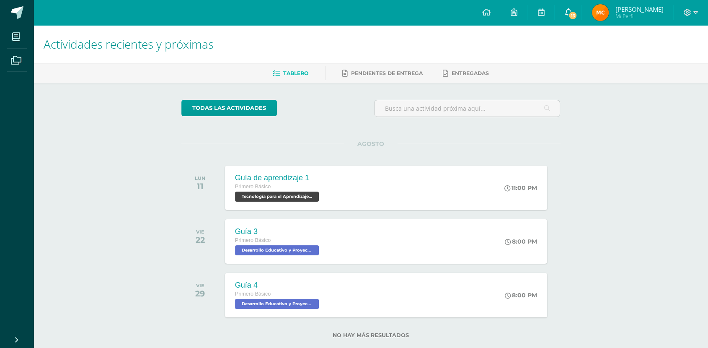
click at [581, 11] on link "13" at bounding box center [568, 12] width 27 height 25
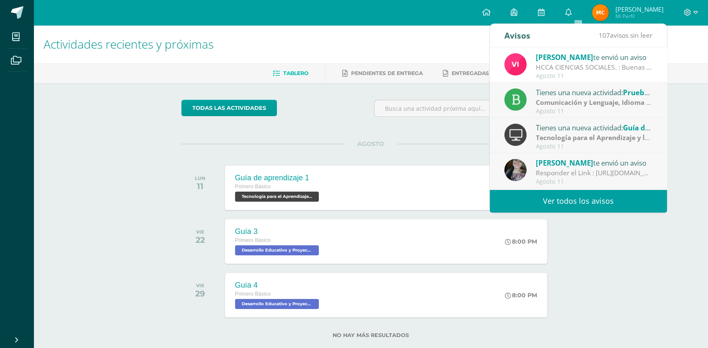
click at [575, 63] on div "HCCA CIENCIAS SOCIALES. : Buenas tardes a todos, un gusto saludarles. Por este …" at bounding box center [594, 67] width 116 height 10
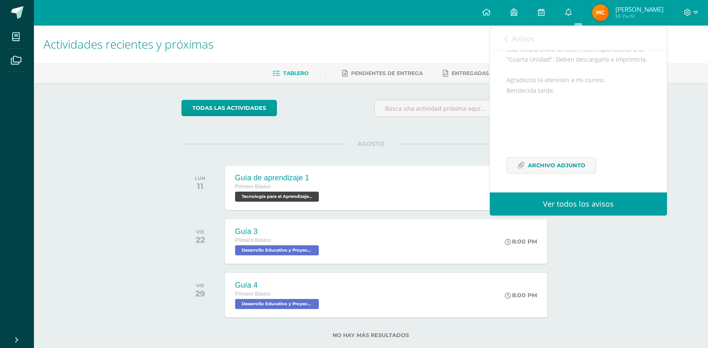
scroll to position [17, 0]
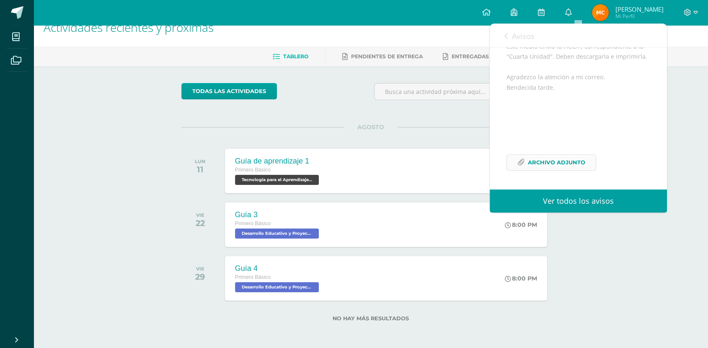
click at [566, 159] on span "Archivo Adjunto" at bounding box center [556, 163] width 57 height 16
click at [503, 33] on div "Avisos 107 avisos sin leer Avisos" at bounding box center [578, 35] width 177 height 23
click at [509, 41] on link "Avisos" at bounding box center [519, 36] width 30 height 24
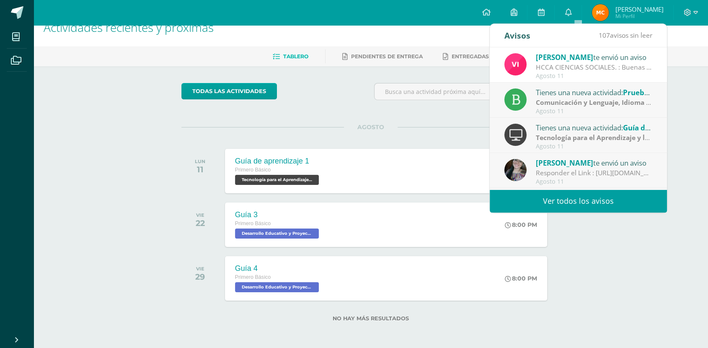
click at [565, 111] on div "Agosto 11" at bounding box center [594, 111] width 116 height 7
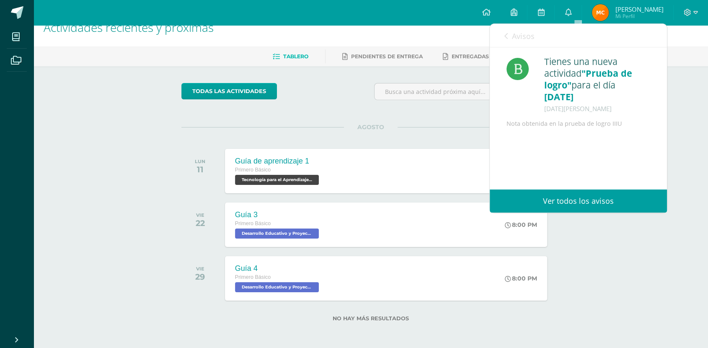
scroll to position [0, 0]
click at [514, 38] on span "Avisos" at bounding box center [523, 36] width 23 height 10
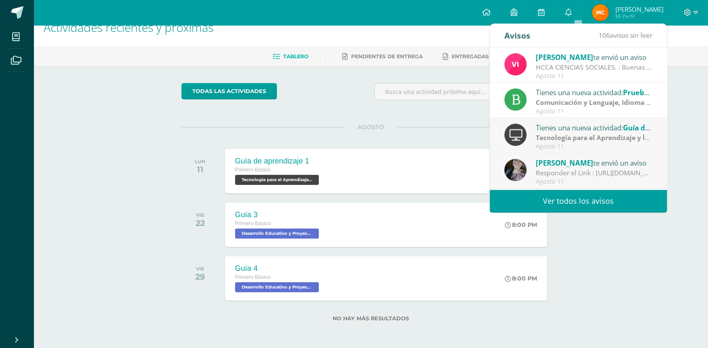
drag, startPoint x: 574, startPoint y: 147, endPoint x: 569, endPoint y: 140, distance: 9.2
click at [574, 148] on div "Agosto 11" at bounding box center [594, 146] width 116 height 7
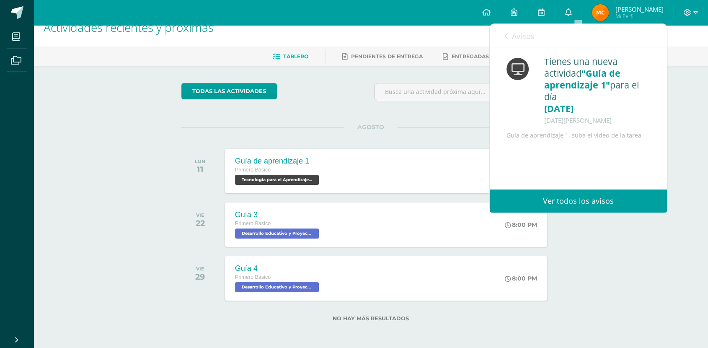
click at [507, 32] on link "Avisos" at bounding box center [519, 36] width 30 height 24
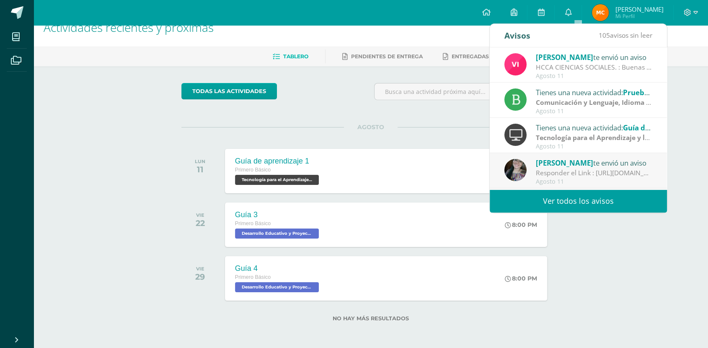
click at [586, 169] on div "Responder el Link : [URL][DOMAIN_NAME]" at bounding box center [594, 173] width 116 height 10
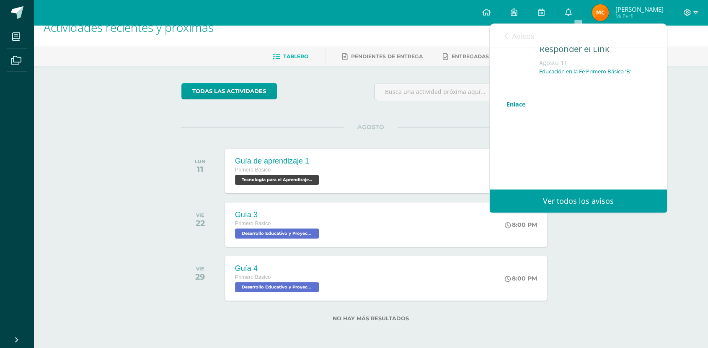
scroll to position [34, 0]
click at [513, 103] on link "Enlace" at bounding box center [516, 104] width 19 height 8
click at [527, 39] on span "Avisos" at bounding box center [523, 36] width 23 height 10
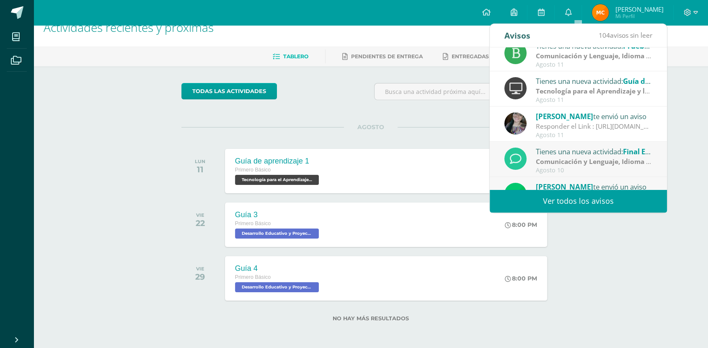
scroll to position [93, 0]
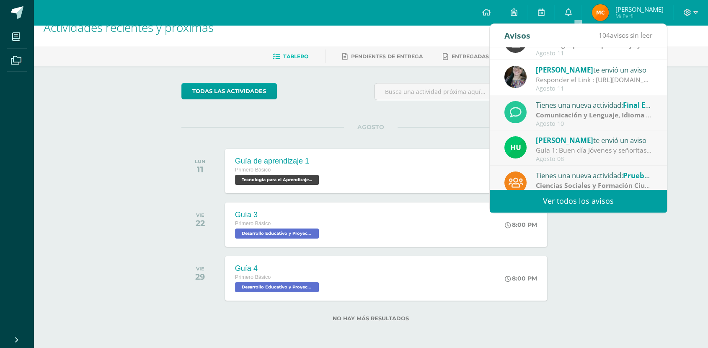
click at [610, 118] on strong "Comunicación y Lenguaje, Idioma Extranjero Inglés" at bounding box center [618, 114] width 165 height 9
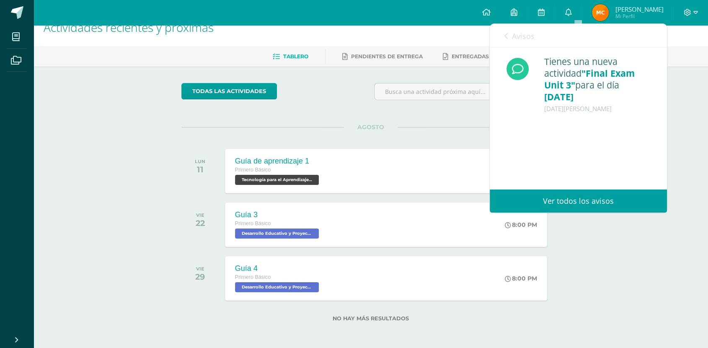
scroll to position [0, 0]
click at [506, 39] on link "Avisos" at bounding box center [519, 36] width 30 height 24
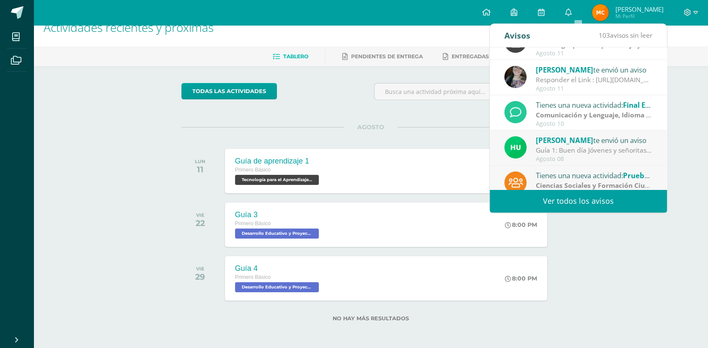
click at [625, 150] on div "Guía 1: Buen día Jóvenes y señoritas que San [PERSON_NAME] Y [PERSON_NAME] les …" at bounding box center [594, 150] width 116 height 10
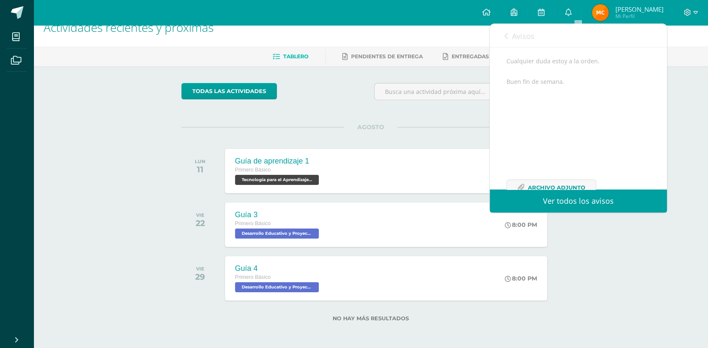
scroll to position [174, 0]
click at [577, 164] on span "Archivo Adjunto" at bounding box center [556, 163] width 57 height 16
click at [523, 34] on span "Avisos" at bounding box center [523, 36] width 23 height 10
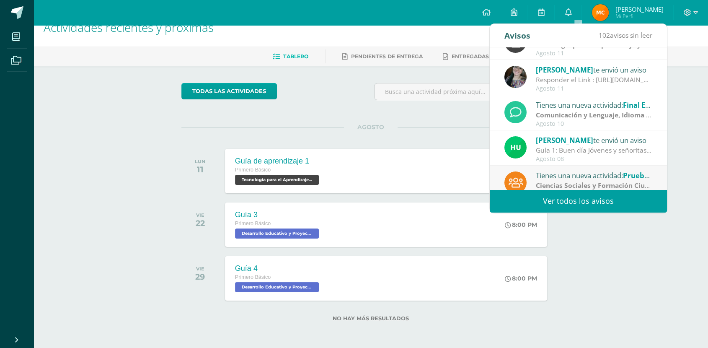
scroll to position [140, 0]
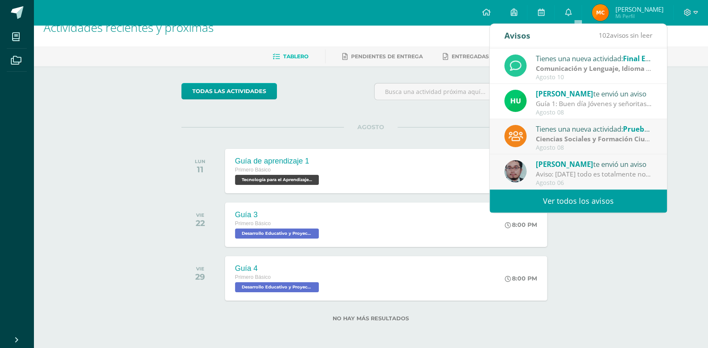
click at [580, 140] on strong "Ciencias Sociales y Formación Ciudadana e Interculturalidad" at bounding box center [634, 138] width 196 height 9
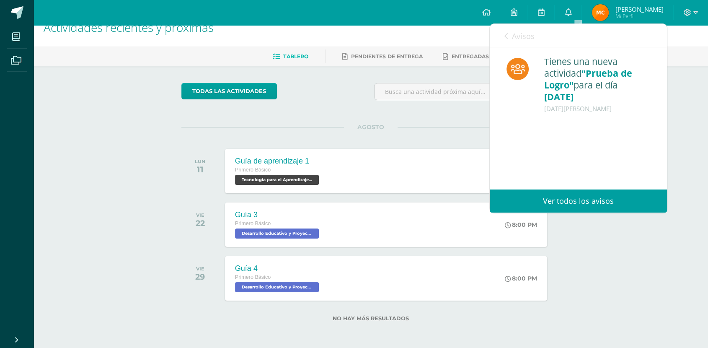
click at [502, 39] on div "Avisos 101 avisos sin leer Avisos" at bounding box center [578, 35] width 177 height 23
click at [509, 35] on link "Avisos" at bounding box center [519, 36] width 30 height 24
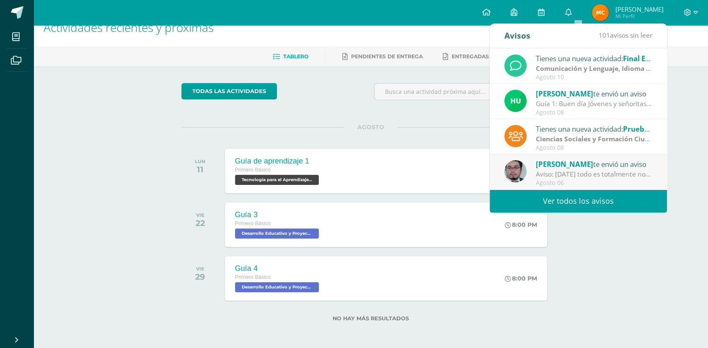
drag, startPoint x: 601, startPoint y: 165, endPoint x: 597, endPoint y: 149, distance: 17.0
click at [601, 163] on div "Oscar Paz te envió un aviso" at bounding box center [594, 163] width 116 height 11
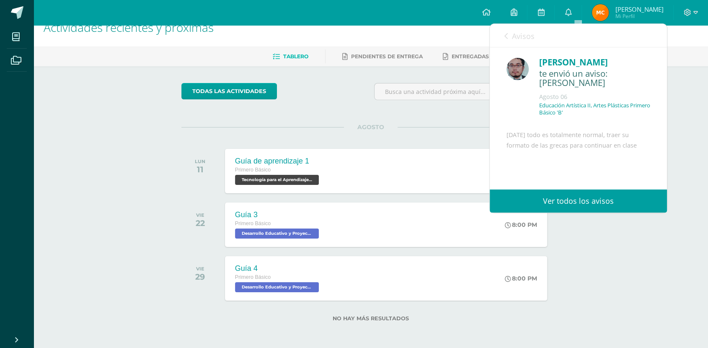
scroll to position [42, 0]
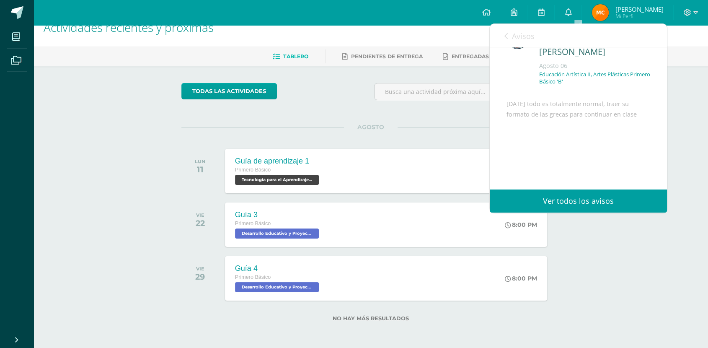
click at [504, 31] on link "Avisos" at bounding box center [519, 36] width 30 height 24
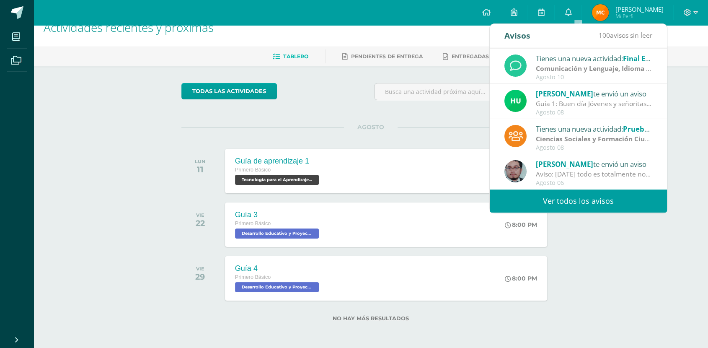
click at [339, 85] on div "todas las Actividades" at bounding box center [258, 95] width 161 height 24
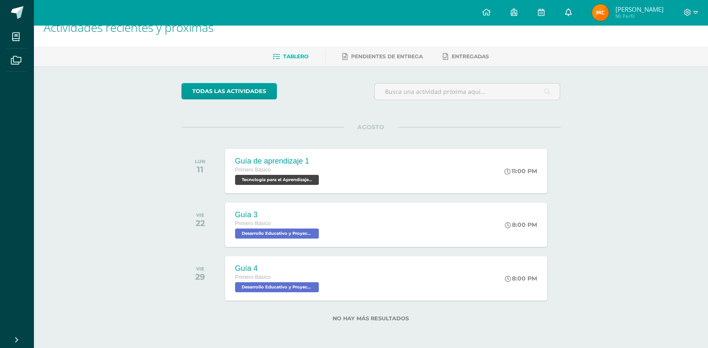
click at [566, 15] on link "0" at bounding box center [568, 12] width 27 height 25
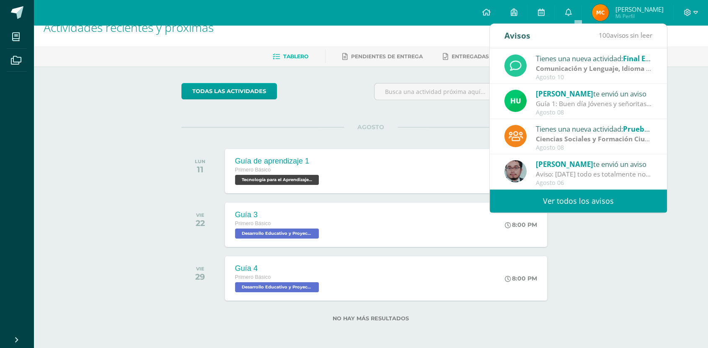
click at [598, 204] on link "Ver todos los avisos" at bounding box center [578, 200] width 177 height 23
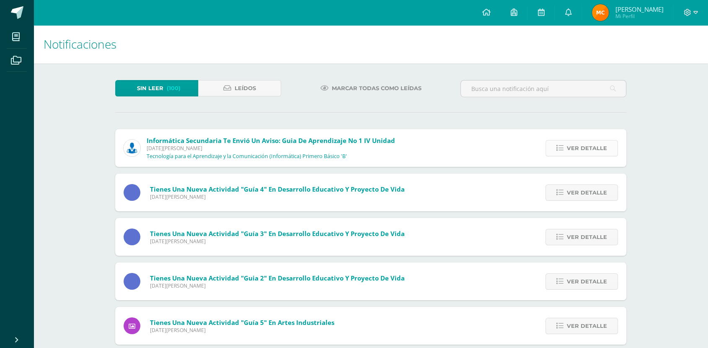
click at [584, 151] on span "Ver detalle" at bounding box center [587, 148] width 40 height 16
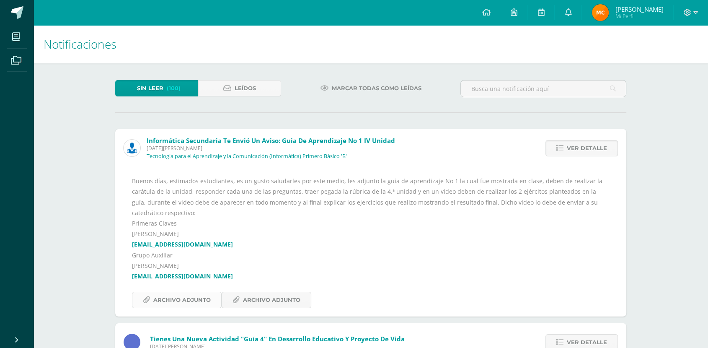
click at [189, 292] on span "Archivo Adjunto" at bounding box center [181, 300] width 57 height 16
click at [287, 292] on span "Archivo Adjunto" at bounding box center [271, 300] width 57 height 16
click at [202, 292] on span "Archivo Adjunto" at bounding box center [181, 300] width 57 height 16
